Goal: Understand site structure: Understand site structure

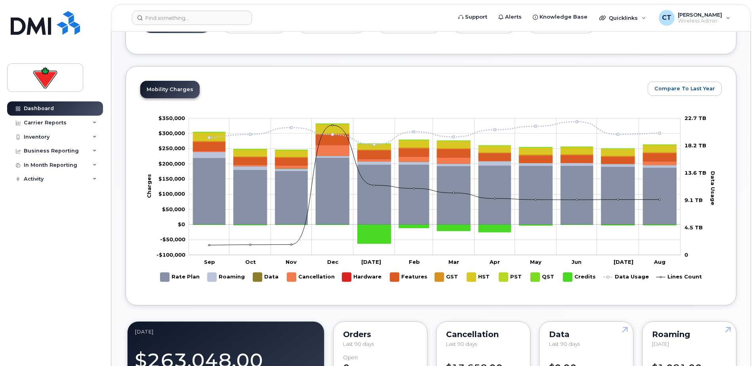
scroll to position [317, 0]
click at [438, 278] on rect "Legend" at bounding box center [447, 276] width 24 height 15
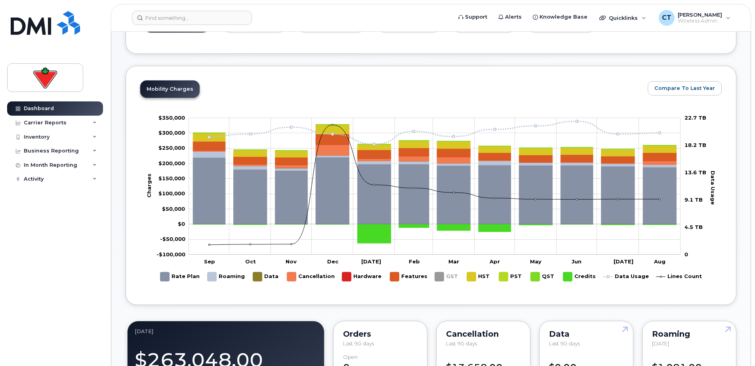
click at [438, 278] on rect "Legend" at bounding box center [447, 276] width 24 height 15
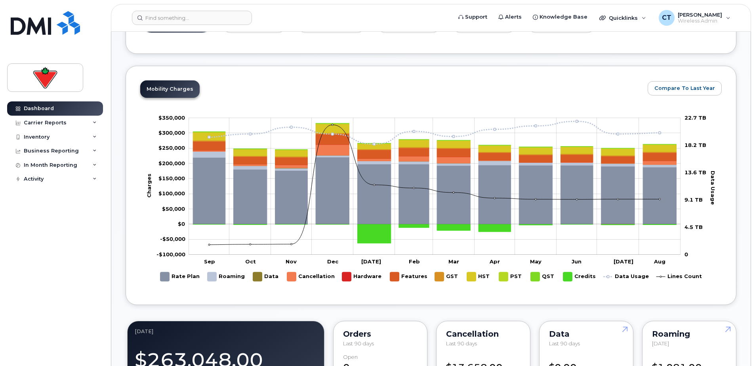
click at [394, 278] on rect "Legend" at bounding box center [408, 276] width 37 height 15
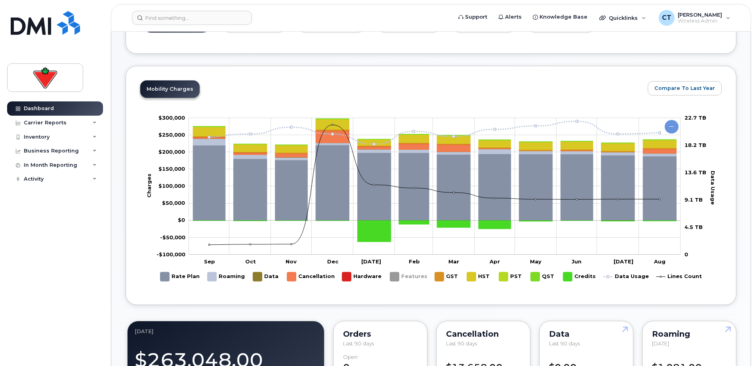
click at [394, 274] on rect "Legend" at bounding box center [408, 276] width 37 height 15
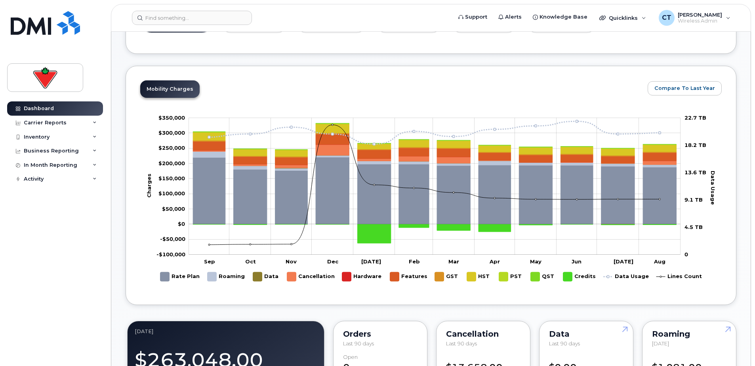
click at [290, 276] on rect "Legend" at bounding box center [310, 276] width 47 height 15
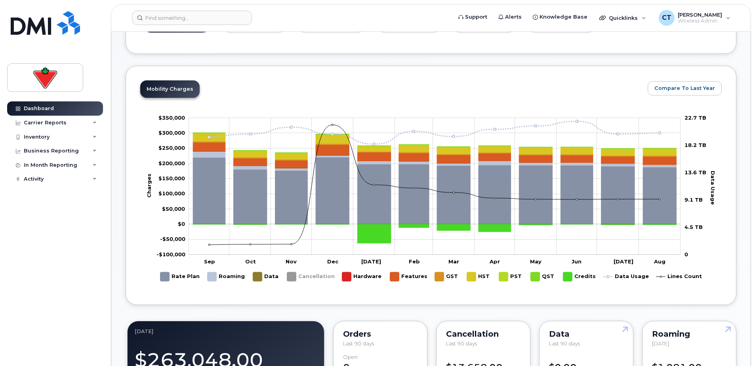
click at [290, 276] on rect "Legend" at bounding box center [310, 276] width 47 height 15
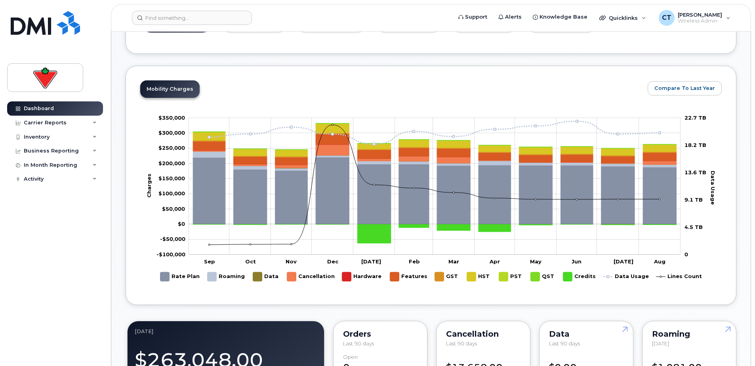
click at [165, 278] on rect "Legend" at bounding box center [179, 276] width 39 height 15
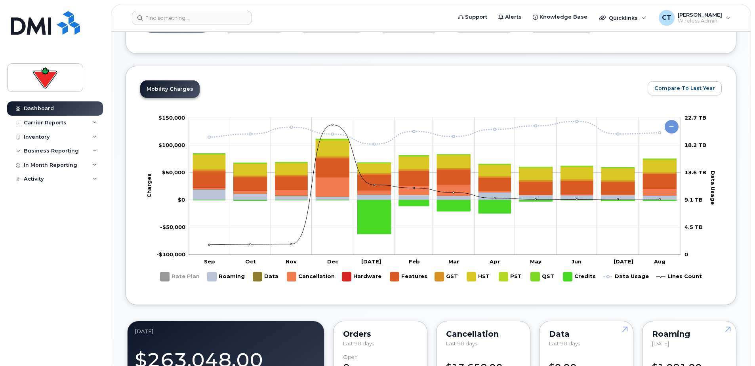
click at [215, 274] on rect "Legend" at bounding box center [226, 276] width 38 height 15
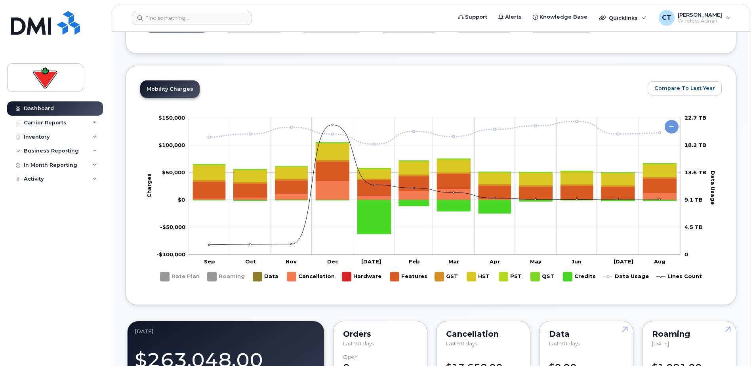
click at [262, 278] on rect "Legend" at bounding box center [266, 276] width 26 height 15
drag, startPoint x: 350, startPoint y: 275, endPoint x: 369, endPoint y: 276, distance: 19.1
click at [348, 275] on rect "Legend" at bounding box center [362, 276] width 40 height 15
click at [399, 276] on rect "Legend" at bounding box center [408, 276] width 37 height 15
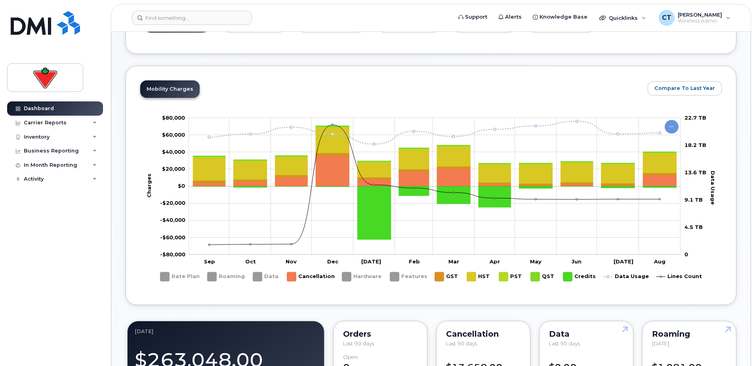
click at [443, 275] on rect "Legend" at bounding box center [447, 276] width 24 height 15
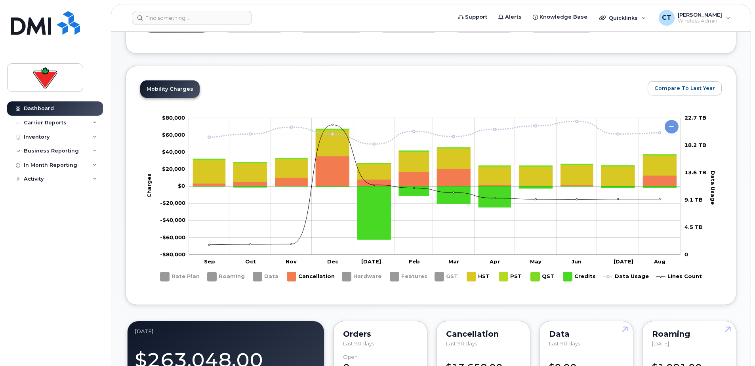
click at [473, 274] on rect "Legend" at bounding box center [479, 276] width 24 height 15
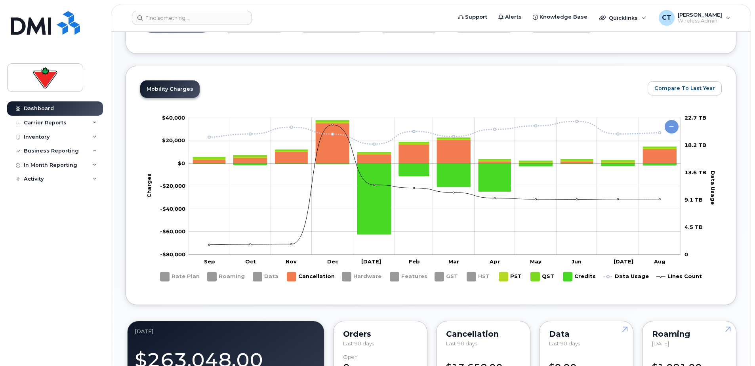
drag, startPoint x: 506, startPoint y: 275, endPoint x: 521, endPoint y: 273, distance: 14.7
click at [505, 275] on rect "Legend" at bounding box center [511, 276] width 24 height 15
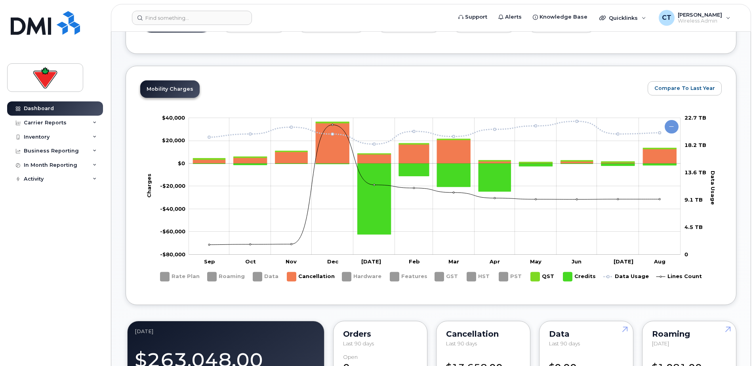
click at [535, 275] on rect "Legend" at bounding box center [543, 276] width 25 height 15
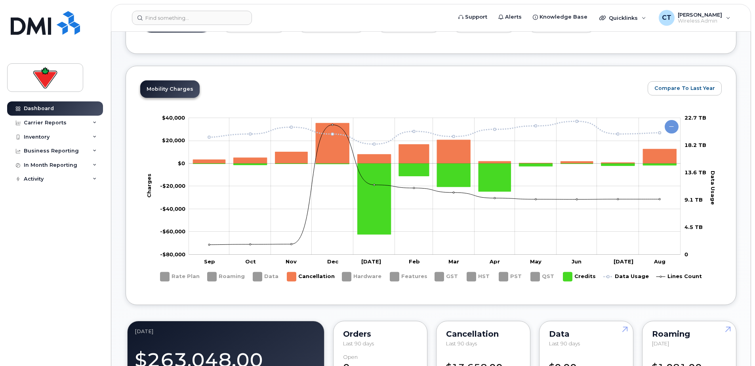
click at [569, 276] on rect "Legend" at bounding box center [579, 276] width 32 height 15
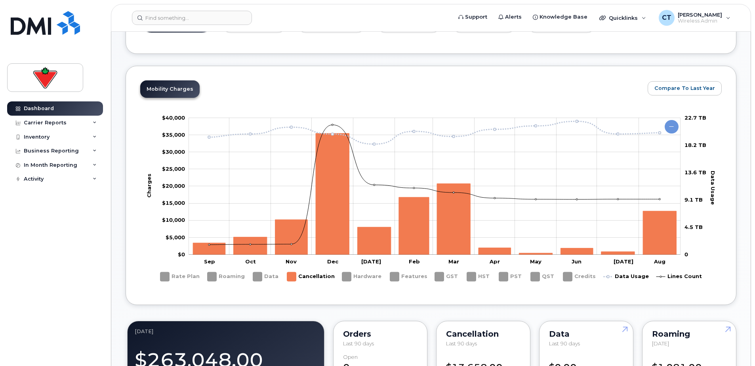
drag, startPoint x: 451, startPoint y: 16, endPoint x: 456, endPoint y: 17, distance: 5.3
click at [446, 16] on form at bounding box center [289, 18] width 314 height 14
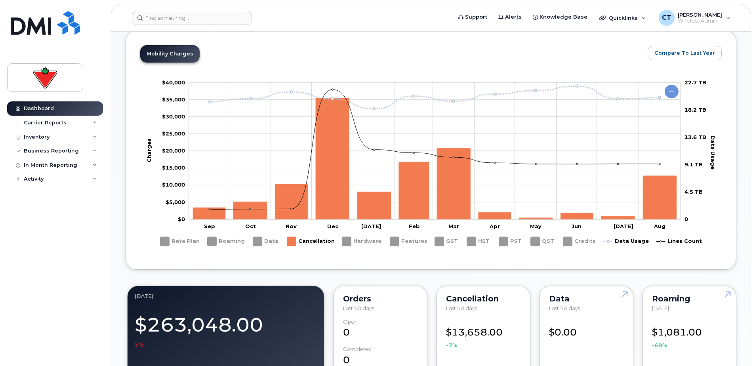
scroll to position [356, 0]
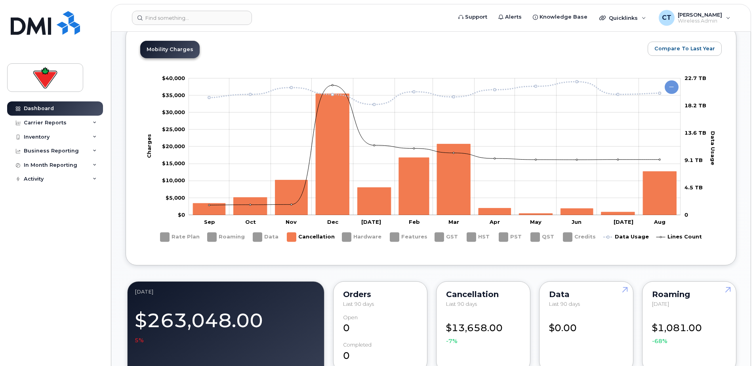
click at [164, 238] on rect "Legend" at bounding box center [179, 236] width 39 height 15
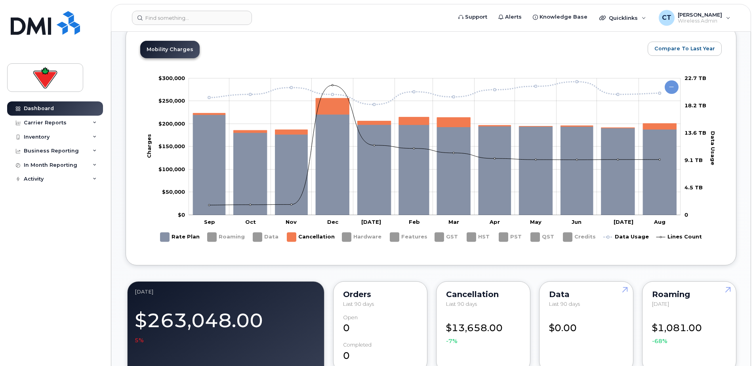
click at [297, 237] on rect "Legend" at bounding box center [310, 236] width 47 height 15
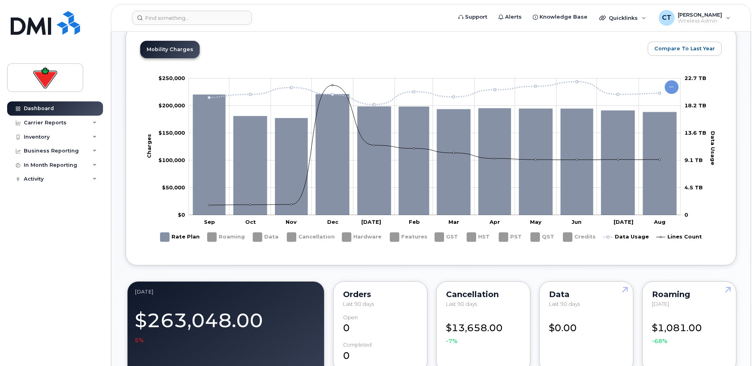
click at [165, 237] on rect "Legend" at bounding box center [179, 236] width 39 height 15
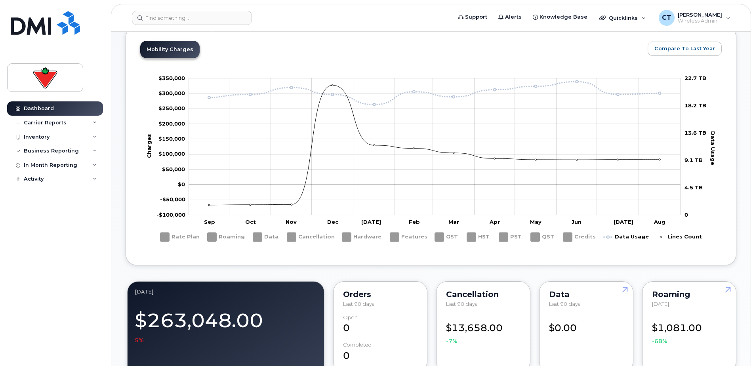
click at [688, 238] on rect "Legend" at bounding box center [679, 236] width 46 height 15
click at [679, 238] on rect "Legend" at bounding box center [679, 236] width 46 height 15
click at [683, 233] on rect "Legend" at bounding box center [679, 236] width 46 height 15
click at [628, 234] on rect "Legend" at bounding box center [625, 236] width 45 height 15
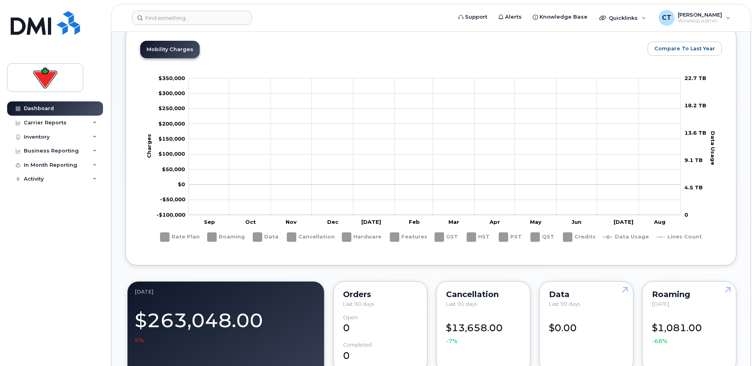
click at [628, 234] on rect "Legend" at bounding box center [625, 236] width 45 height 15
click at [618, 236] on rect "Legend" at bounding box center [625, 236] width 45 height 15
click at [169, 238] on rect "Legend" at bounding box center [179, 236] width 39 height 15
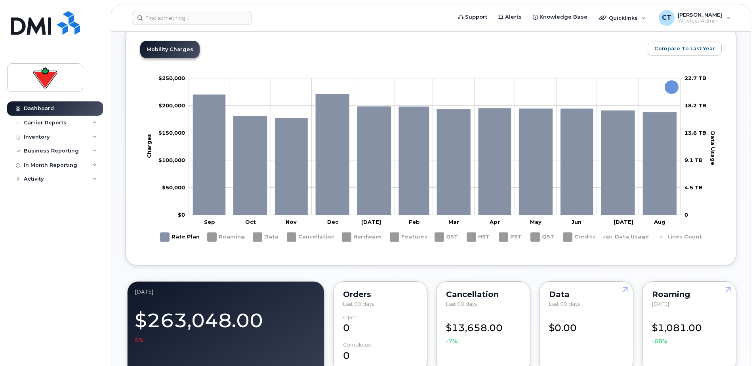
click at [169, 238] on rect "Legend" at bounding box center [179, 236] width 39 height 15
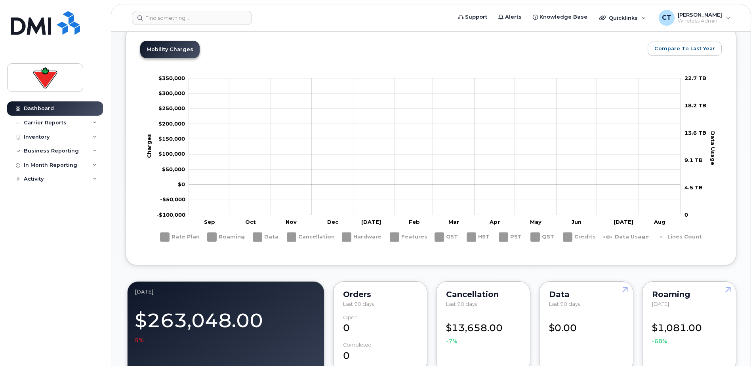
click at [213, 236] on rect "Legend" at bounding box center [226, 236] width 38 height 15
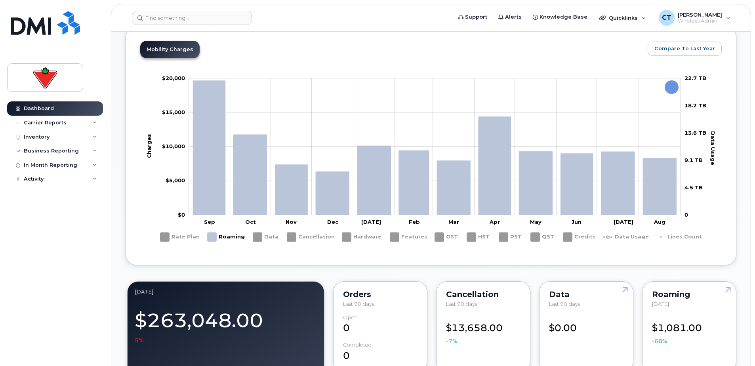
click at [213, 236] on rect "Legend" at bounding box center [226, 236] width 38 height 15
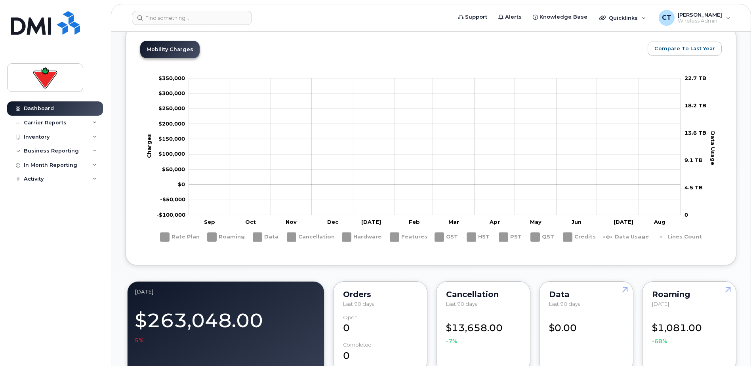
click at [256, 240] on rect "Legend" at bounding box center [266, 236] width 26 height 15
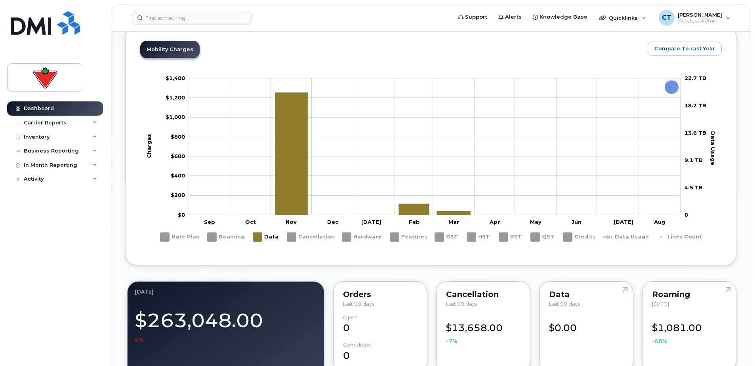
click at [256, 240] on rect "Legend" at bounding box center [266, 236] width 26 height 15
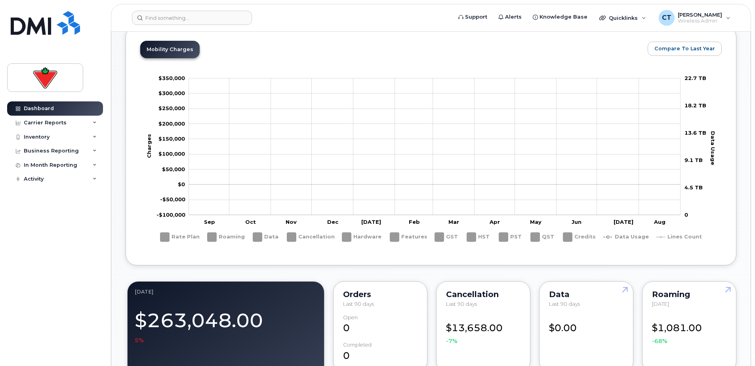
click at [324, 236] on rect "Legend" at bounding box center [310, 236] width 47 height 15
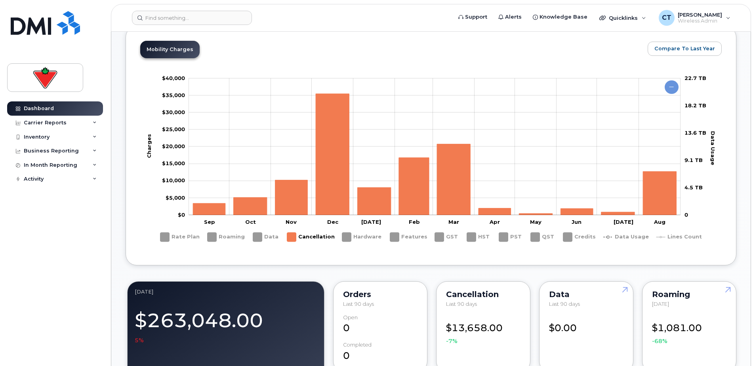
click at [324, 236] on rect "Legend" at bounding box center [310, 236] width 47 height 15
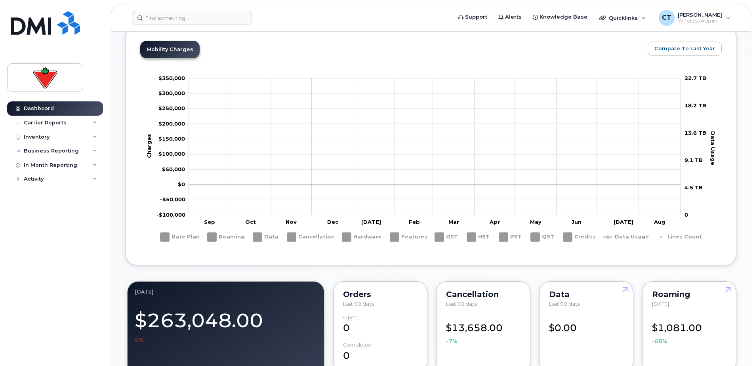
click at [348, 236] on rect "Legend" at bounding box center [362, 236] width 40 height 15
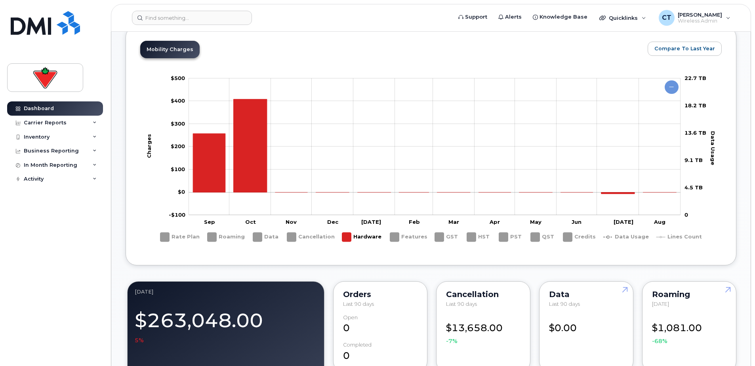
click at [348, 236] on rect "Legend" at bounding box center [362, 236] width 40 height 15
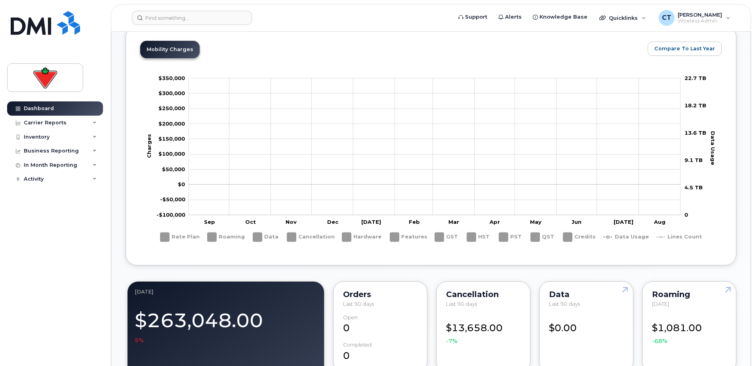
click at [399, 238] on rect "Legend" at bounding box center [408, 236] width 37 height 15
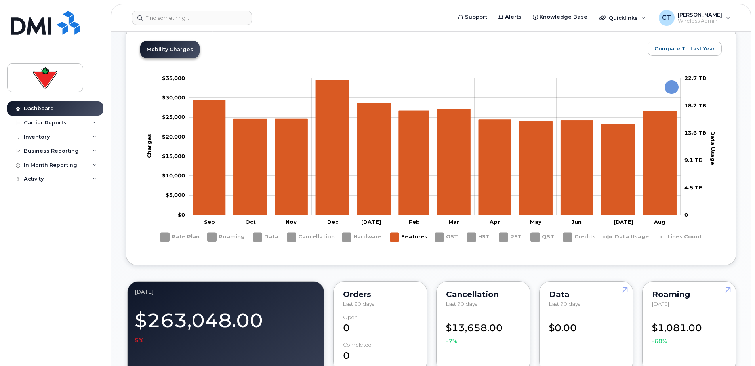
click at [399, 238] on rect "Legend" at bounding box center [408, 236] width 37 height 15
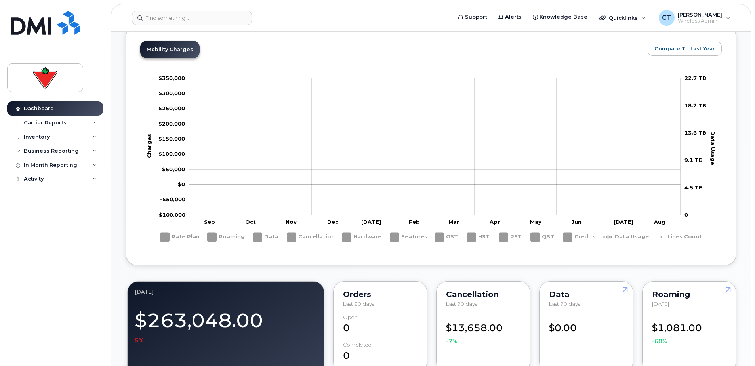
click at [453, 238] on rect "Legend" at bounding box center [447, 236] width 24 height 15
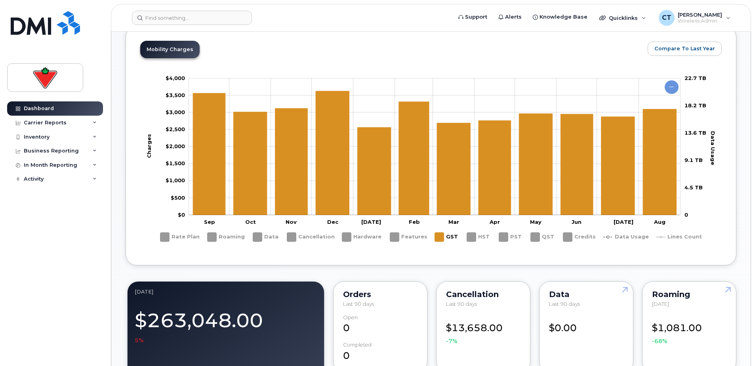
click at [453, 238] on rect "Legend" at bounding box center [447, 236] width 24 height 15
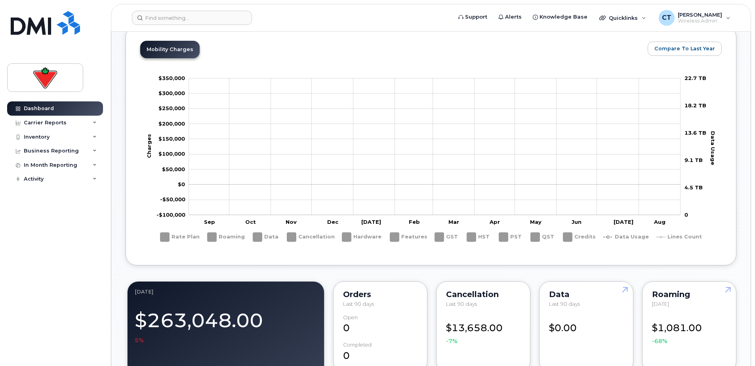
click at [477, 238] on rect "Legend" at bounding box center [479, 236] width 24 height 15
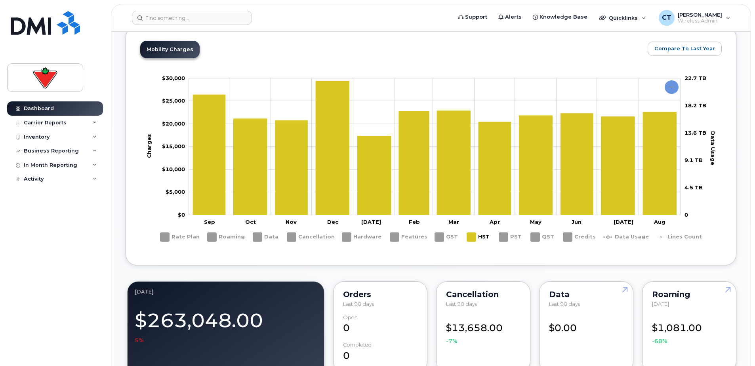
click at [477, 238] on rect "Legend" at bounding box center [479, 236] width 24 height 15
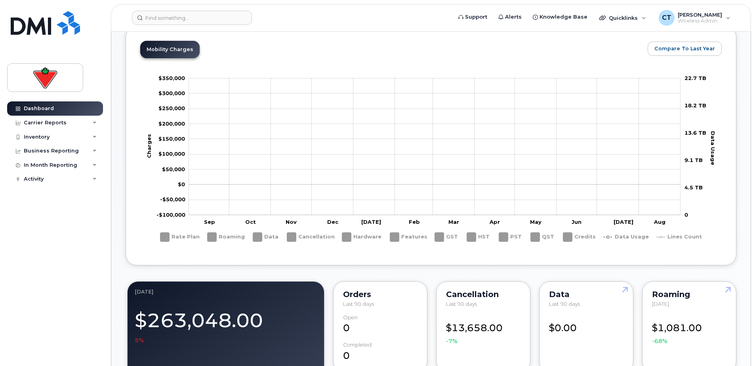
click at [511, 236] on rect "Legend" at bounding box center [511, 236] width 24 height 15
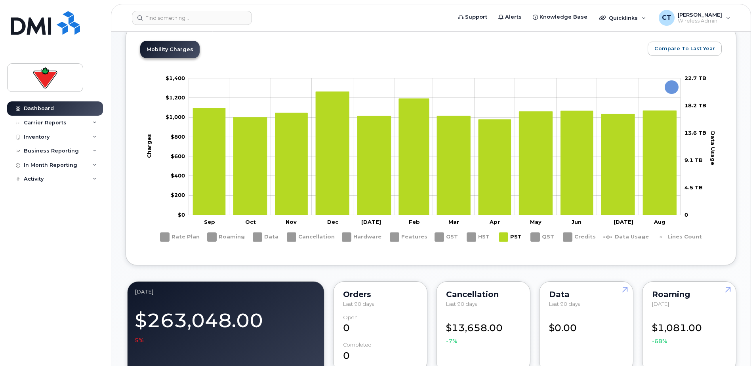
click at [511, 236] on rect "Legend" at bounding box center [511, 236] width 24 height 15
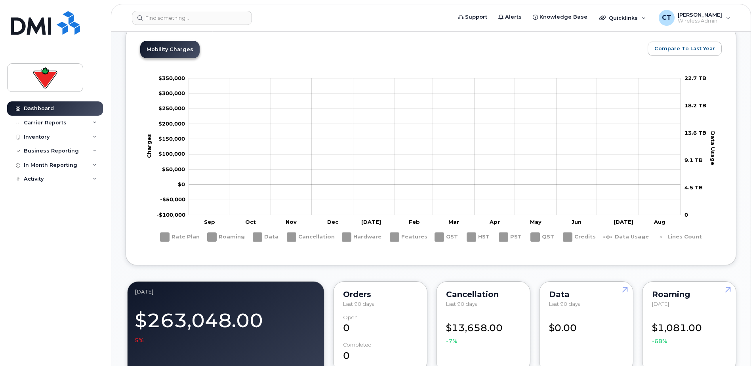
click at [540, 236] on rect "Legend" at bounding box center [543, 236] width 25 height 15
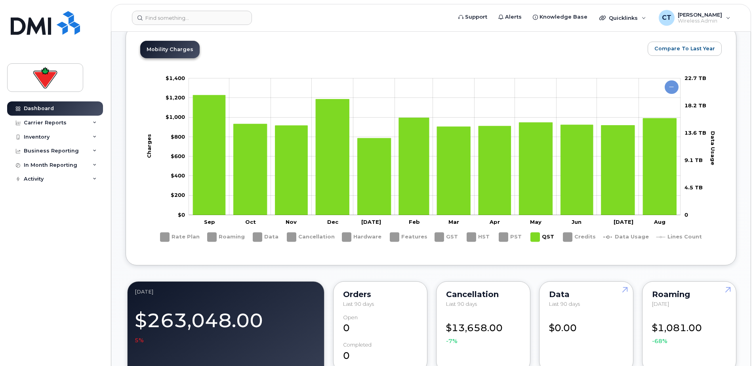
click at [540, 236] on rect "Legend" at bounding box center [543, 236] width 25 height 15
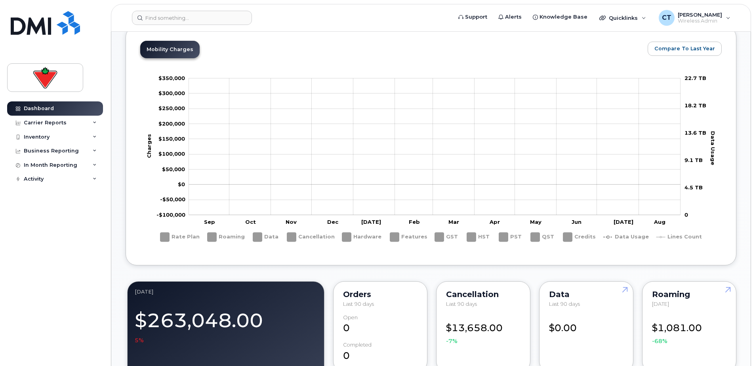
click at [576, 237] on rect "Legend" at bounding box center [579, 236] width 32 height 15
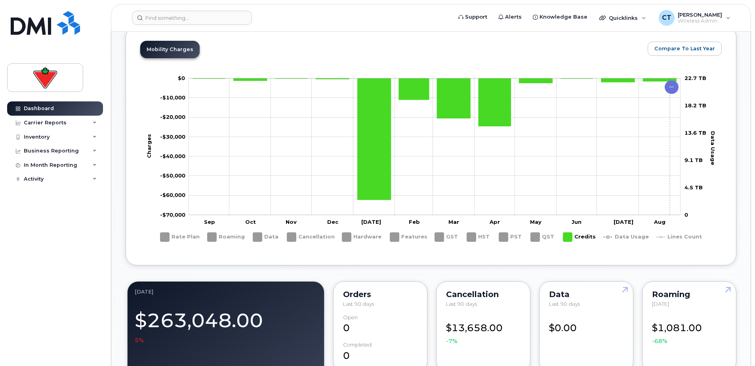
click at [671, 86] on icon "Chart" at bounding box center [671, 86] width 14 height 13
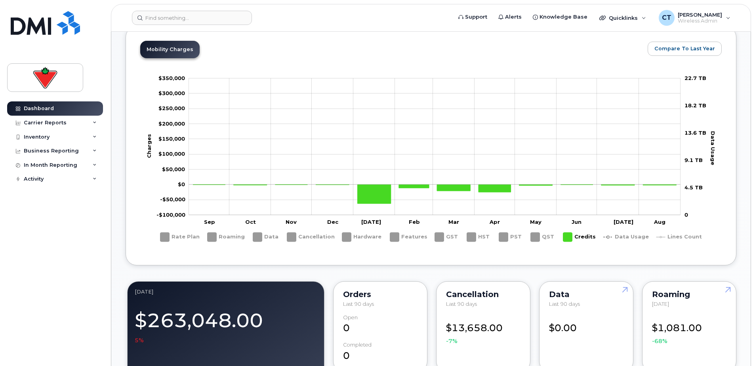
click at [573, 237] on rect "Legend" at bounding box center [579, 236] width 32 height 15
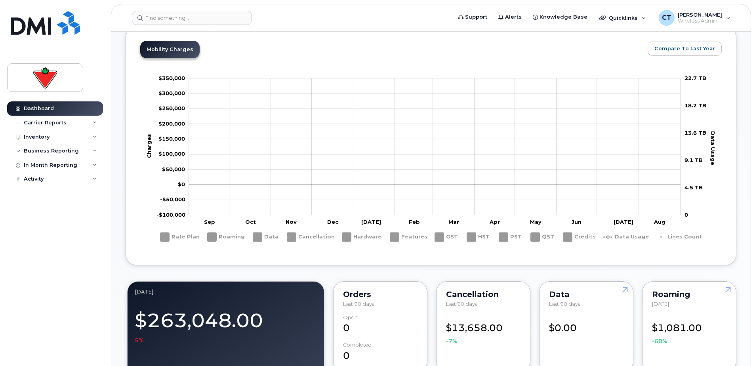
click at [166, 234] on rect "Legend" at bounding box center [179, 236] width 39 height 15
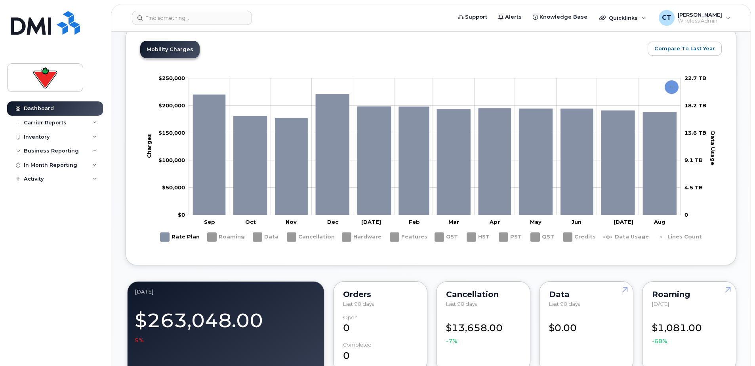
click at [166, 234] on rect "Legend" at bounding box center [179, 236] width 39 height 15
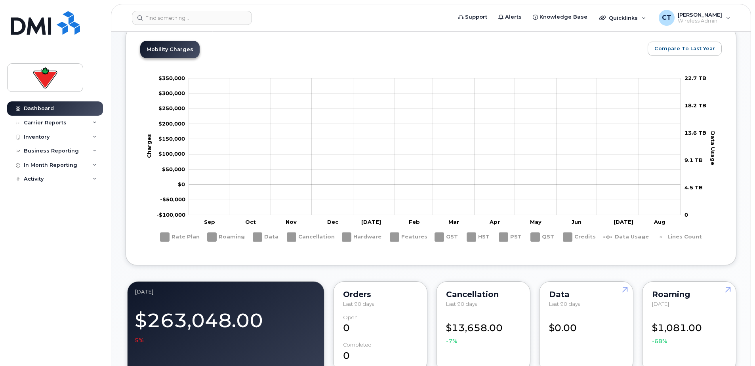
click at [569, 237] on rect "Legend" at bounding box center [579, 236] width 32 height 15
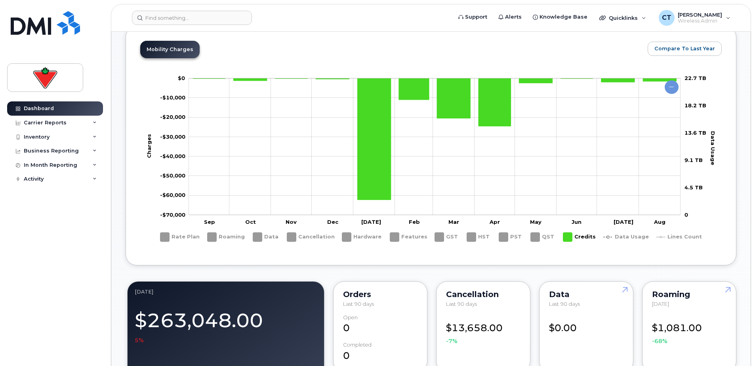
click at [569, 237] on rect "Legend" at bounding box center [579, 236] width 32 height 15
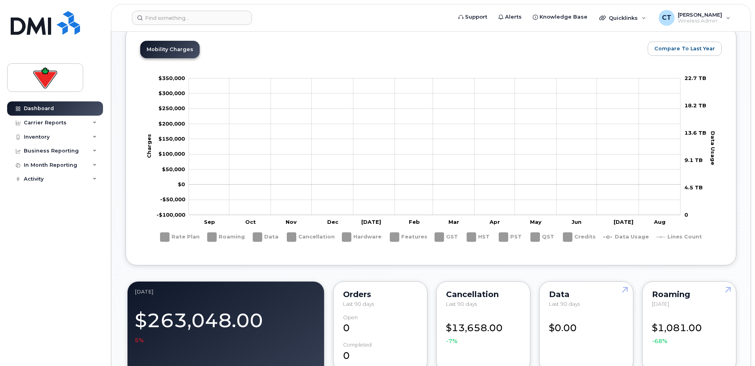
click at [619, 235] on rect "Legend" at bounding box center [625, 236] width 45 height 15
click at [626, 237] on rect "Legend" at bounding box center [625, 236] width 45 height 15
